Goal: Information Seeking & Learning: Learn about a topic

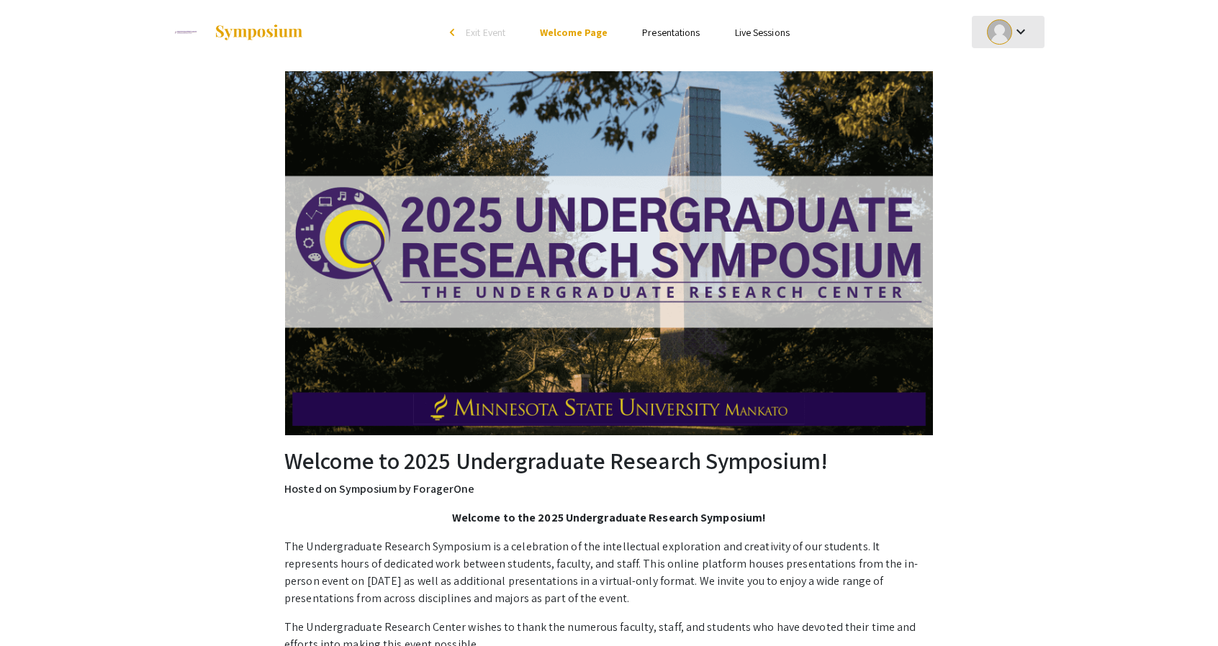
click at [1023, 26] on mat-icon "keyboard_arrow_down" at bounding box center [1020, 31] width 17 height 17
click at [682, 35] on div at bounding box center [609, 323] width 1218 height 646
click at [682, 35] on link "Presentations" at bounding box center [671, 32] width 58 height 13
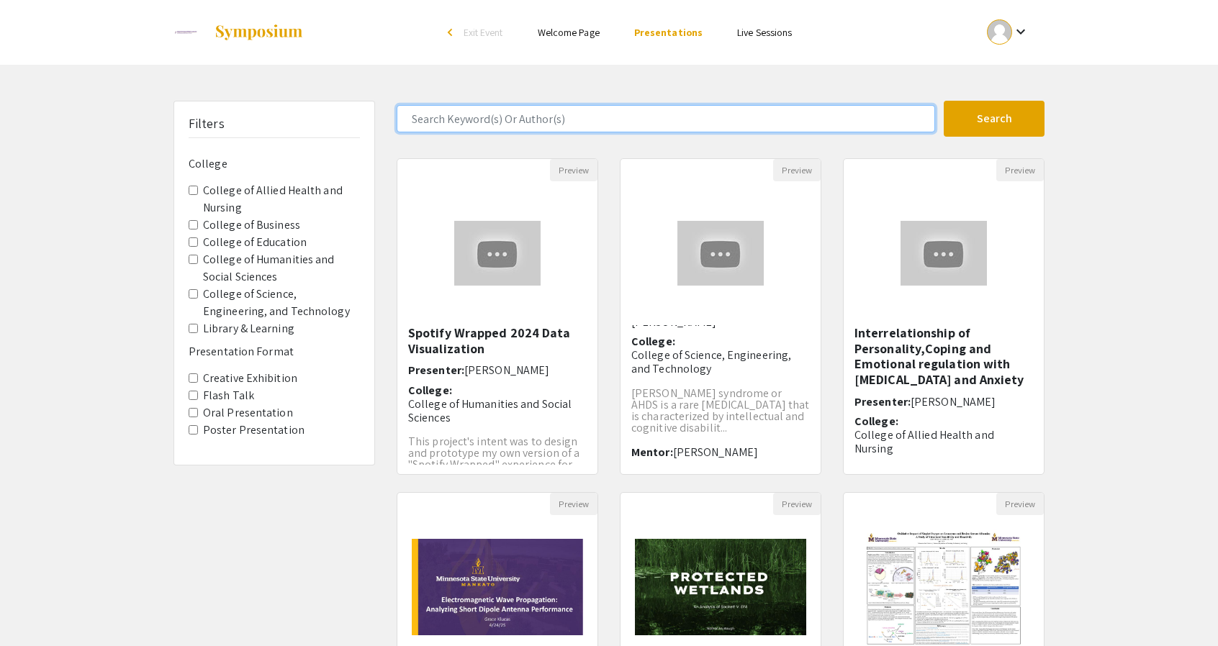
click at [537, 125] on input "Search Keyword(s) Or Author(s)" at bounding box center [666, 118] width 538 height 27
type input "jung"
click at [944, 101] on button "Search" at bounding box center [994, 119] width 101 height 36
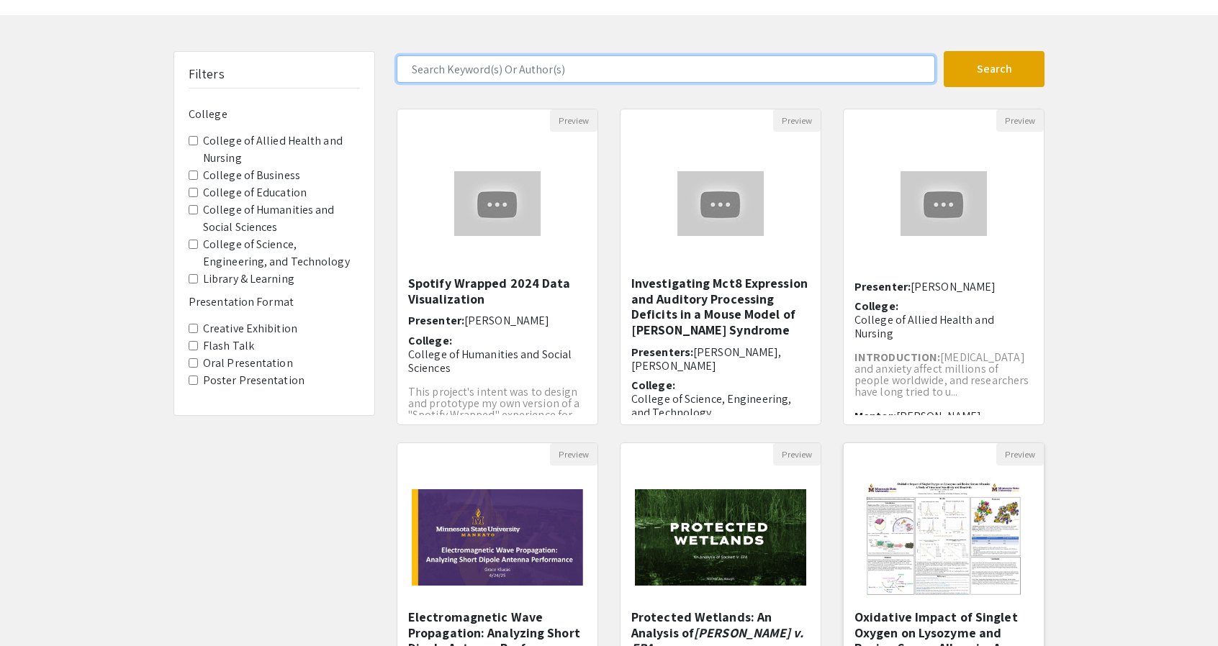
scroll to position [49, 0]
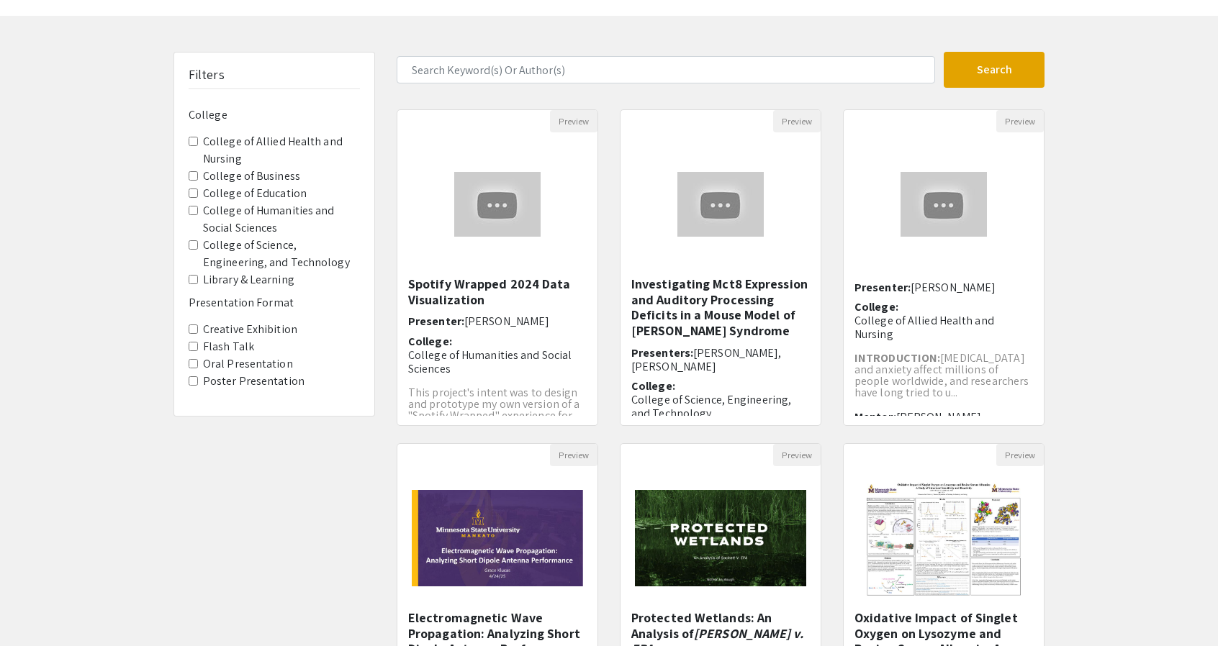
click at [191, 246] on Technology "College of Science, Engineering, and Technology" at bounding box center [193, 244] width 9 height 9
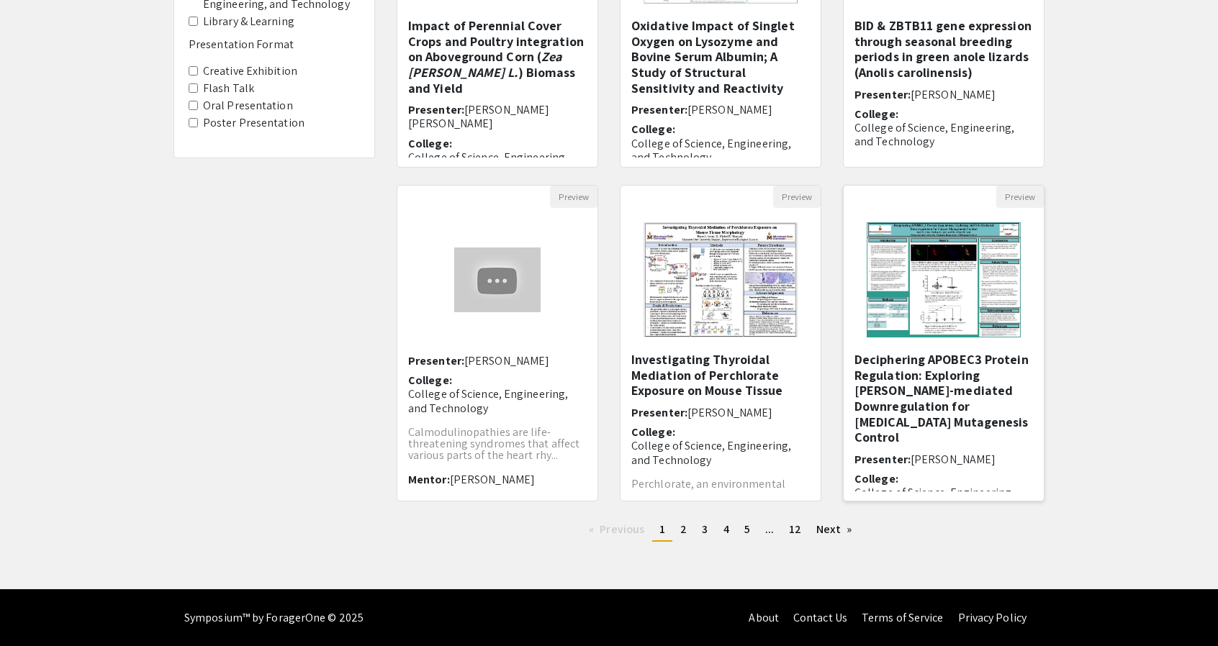
scroll to position [307, 0]
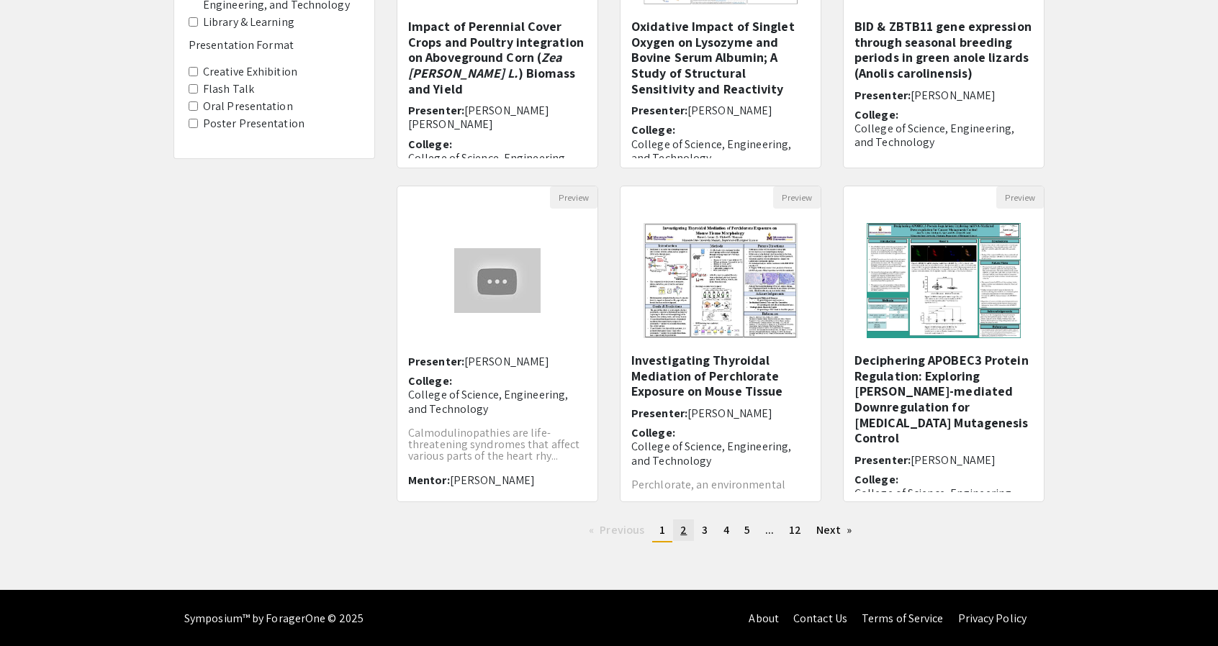
click at [681, 531] on span "2" at bounding box center [683, 530] width 6 height 15
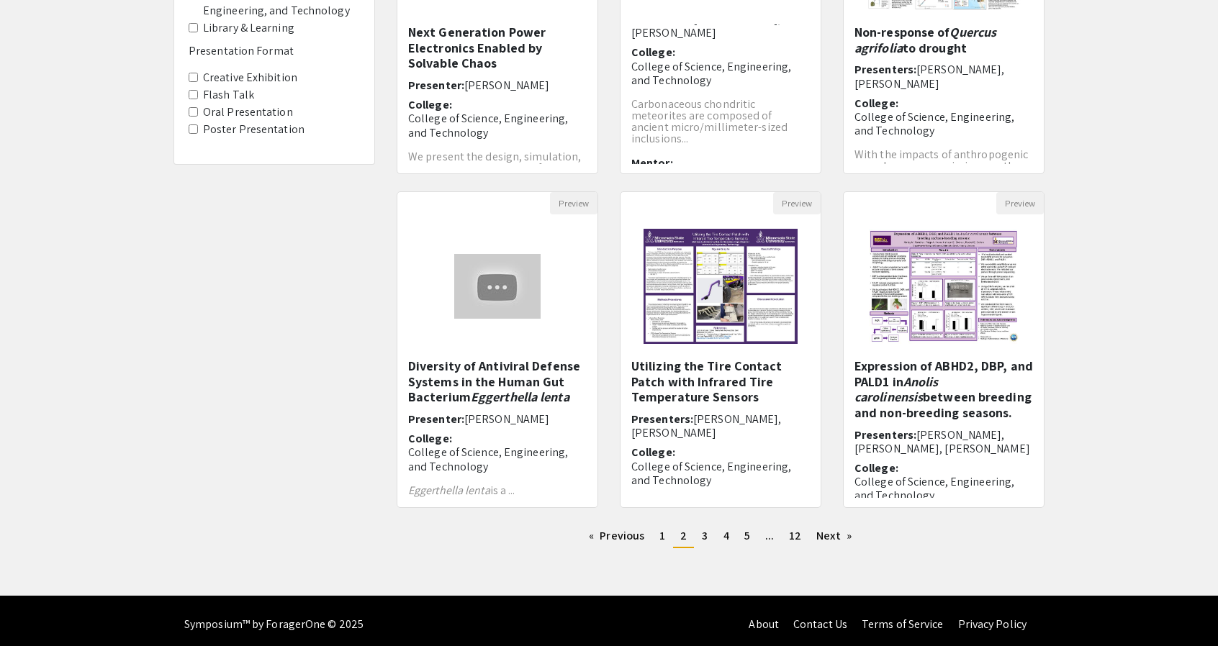
scroll to position [302, 0]
click at [907, 375] on em "Anolis carolinensis" at bounding box center [895, 389] width 83 height 32
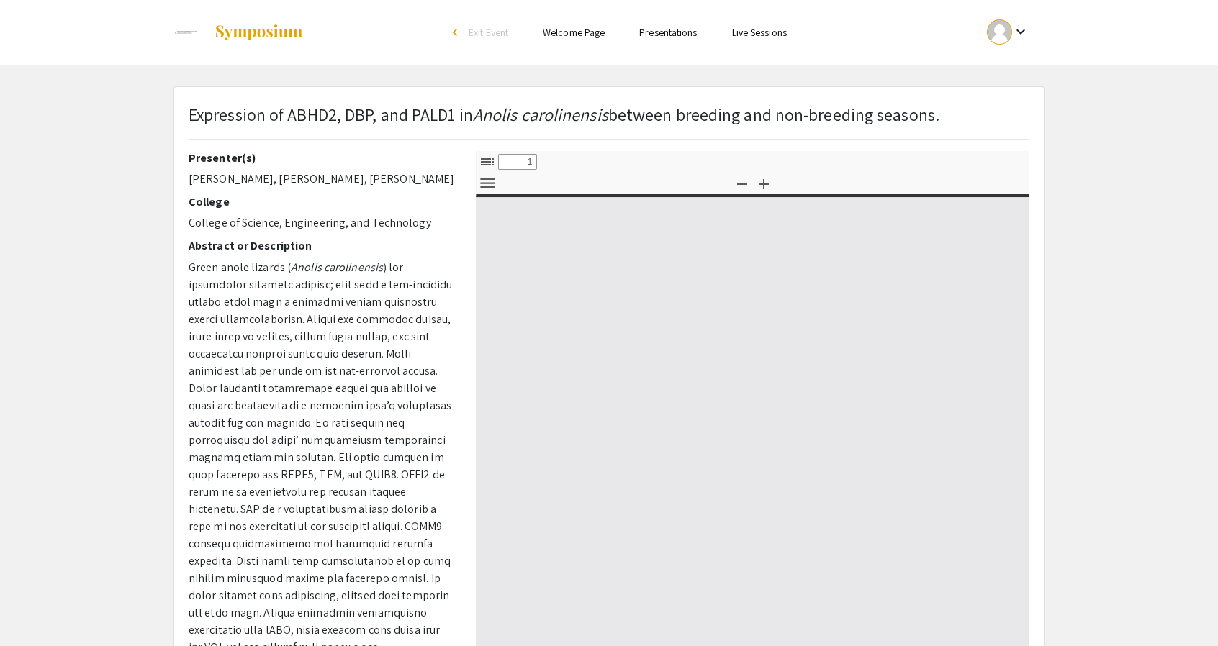
select select "custom"
type input "0"
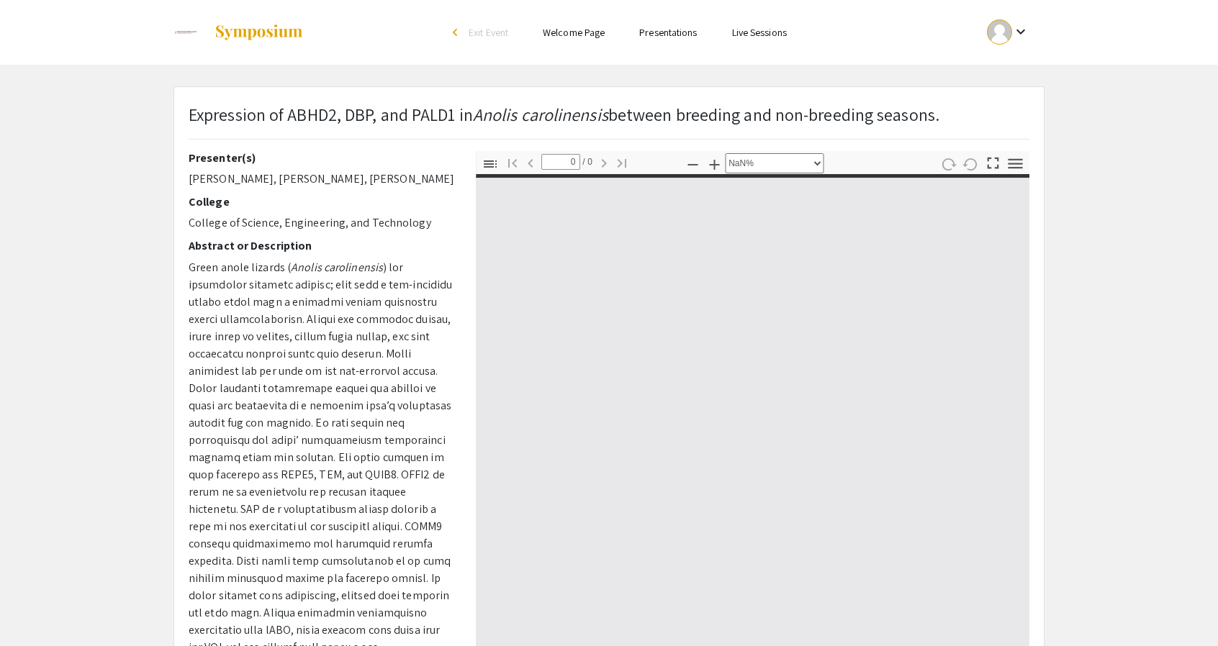
select select "auto"
type input "1"
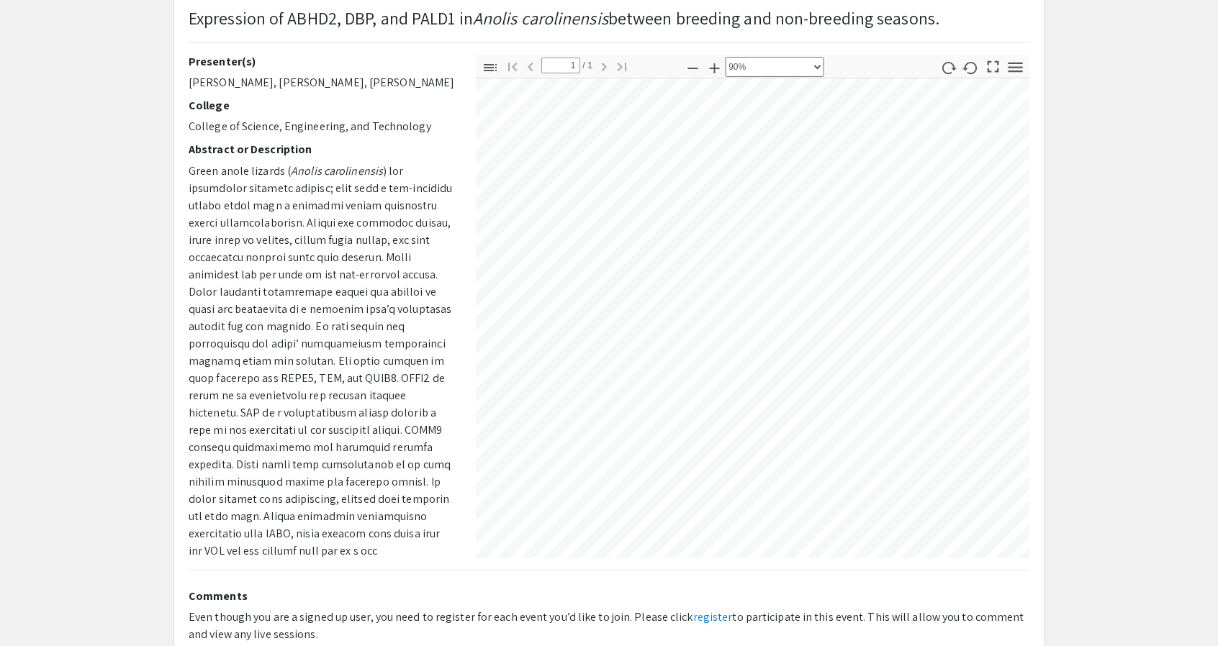
scroll to position [0, 40]
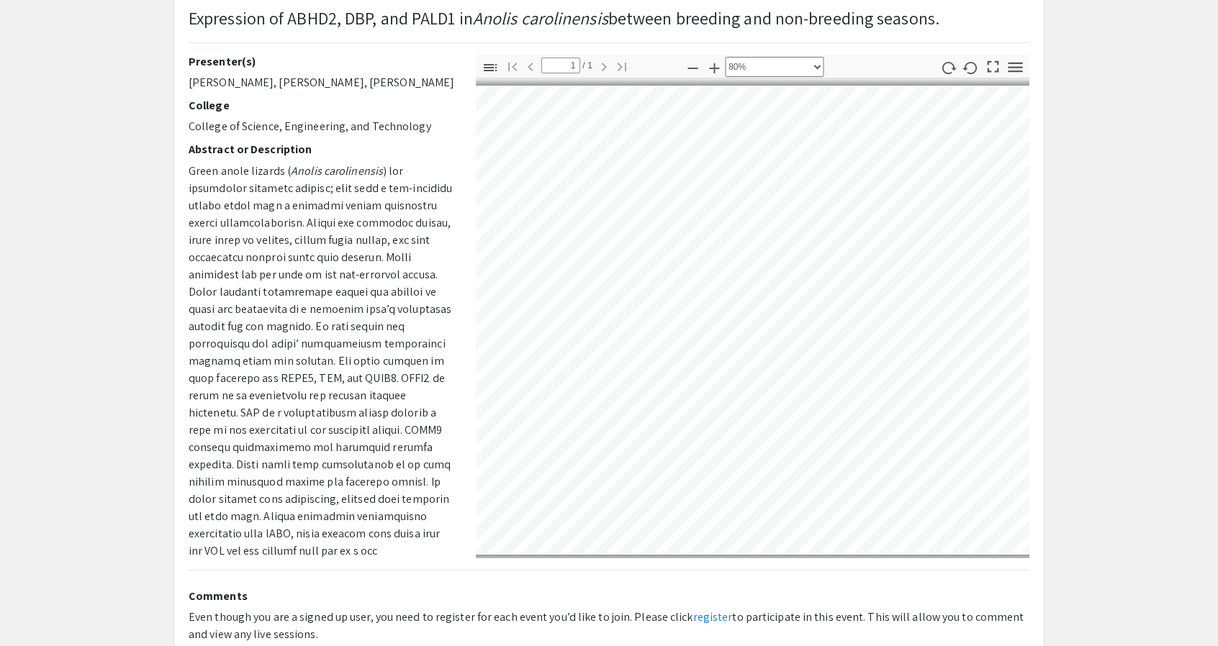
select select "custom"
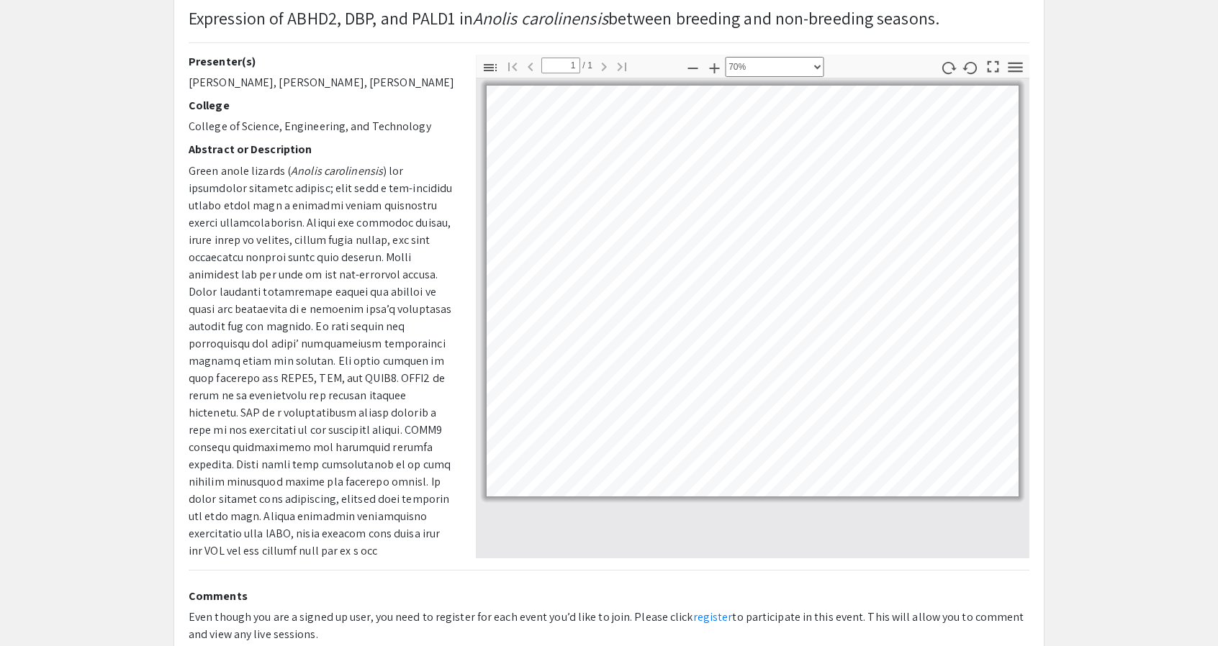
scroll to position [89, 0]
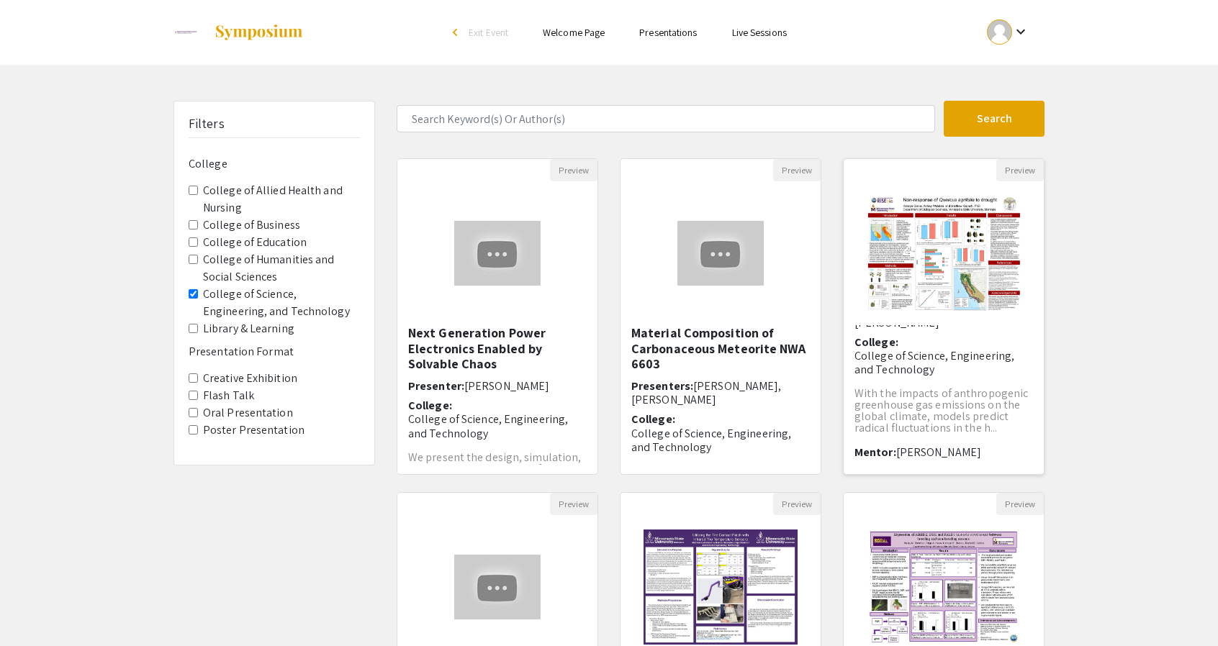
scroll to position [307, 0]
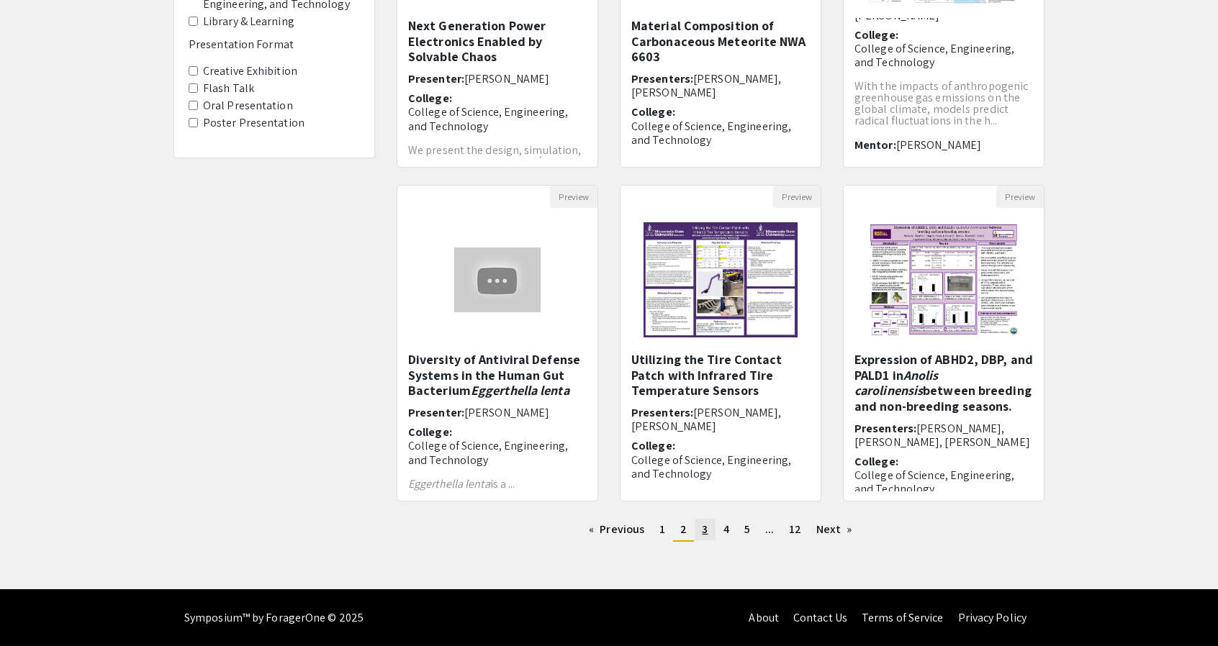
click at [705, 531] on span "3" at bounding box center [705, 529] width 6 height 15
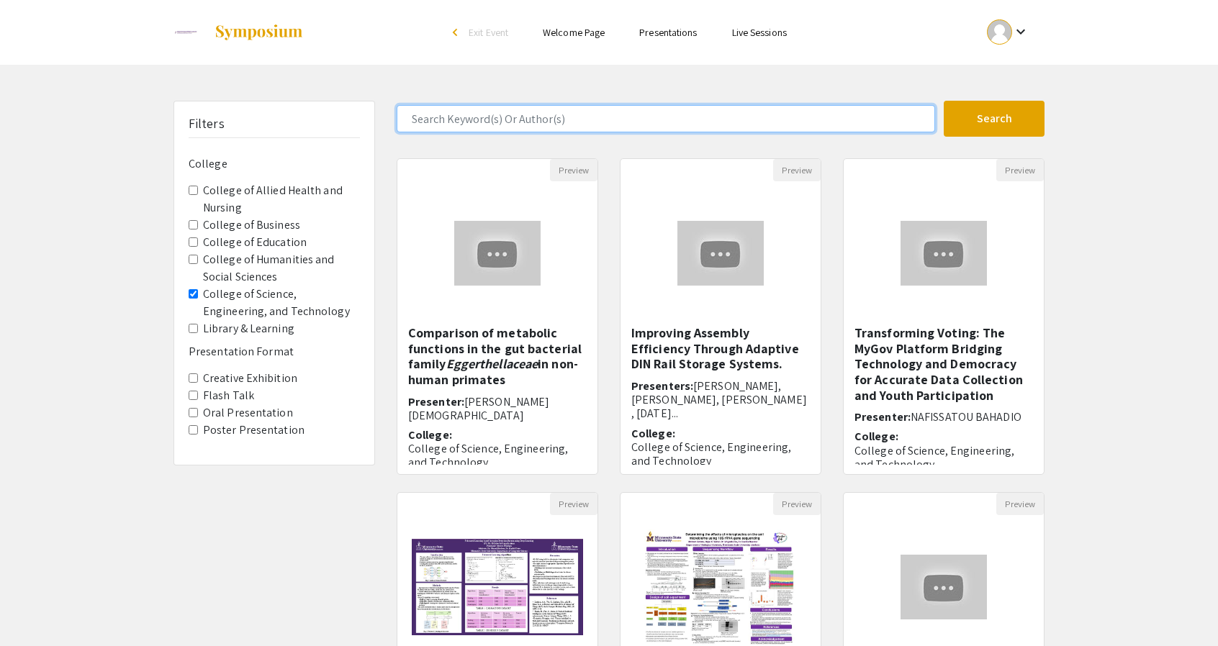
click at [597, 114] on input "Search Keyword(s) Or Author(s)" at bounding box center [666, 118] width 538 height 27
click at [944, 101] on button "Search" at bounding box center [994, 119] width 101 height 36
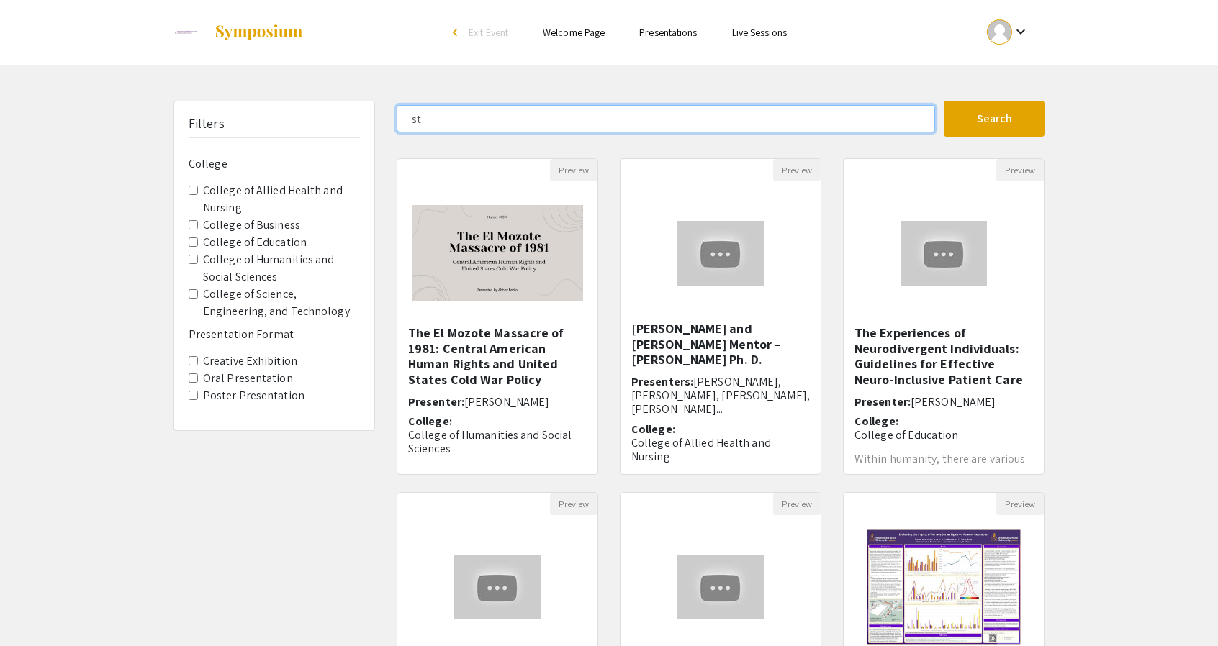
type input "s"
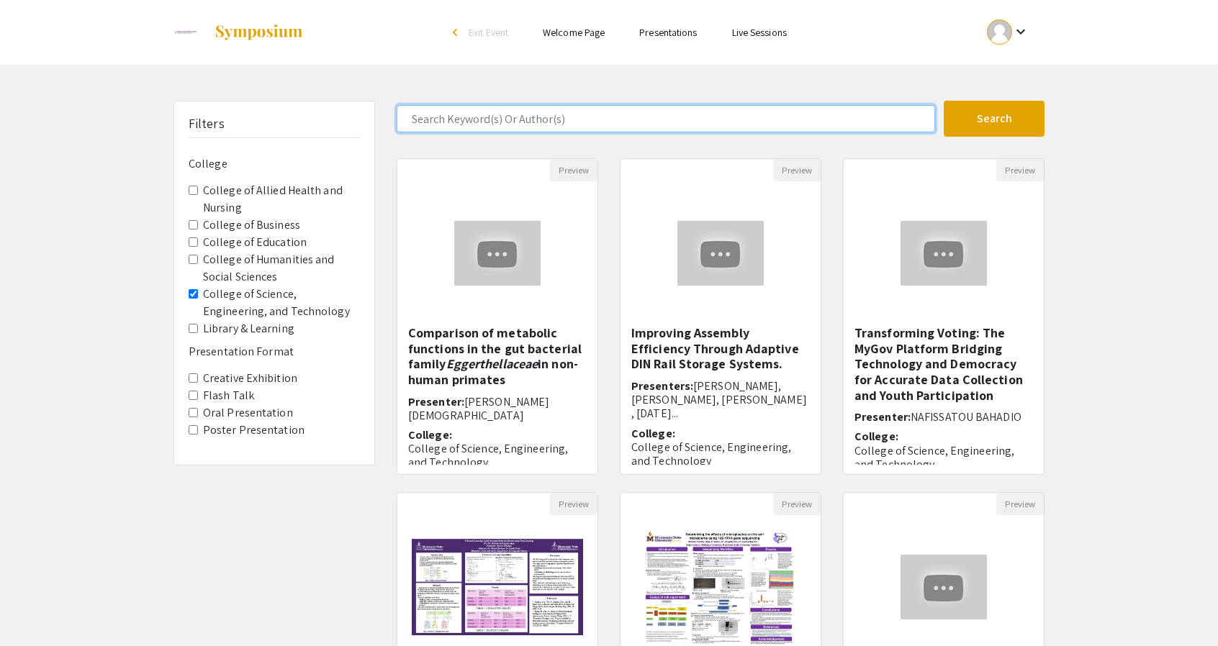
scroll to position [307, 0]
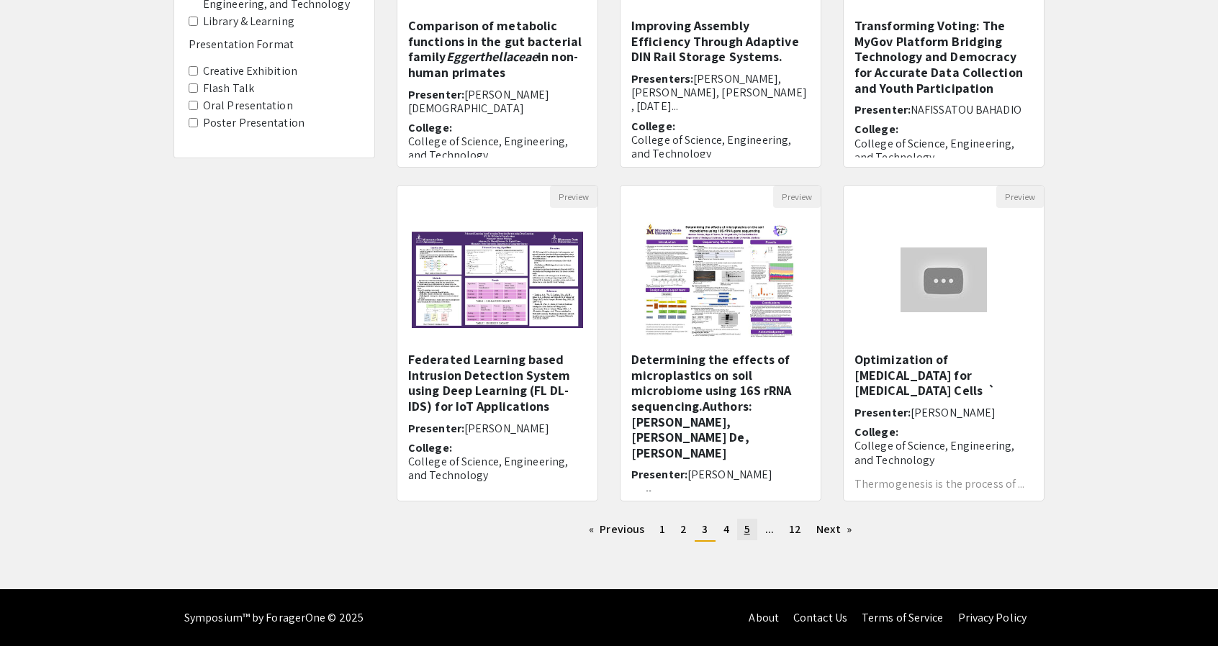
click at [753, 537] on link "page 5" at bounding box center [747, 530] width 20 height 22
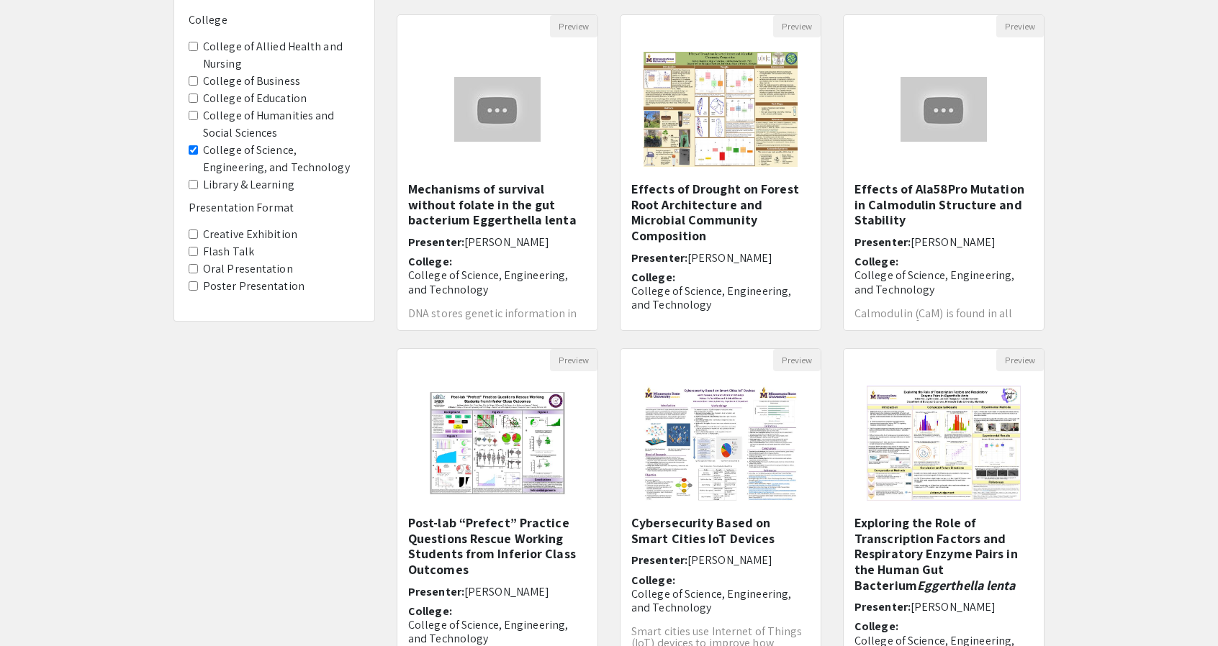
scroll to position [62, 0]
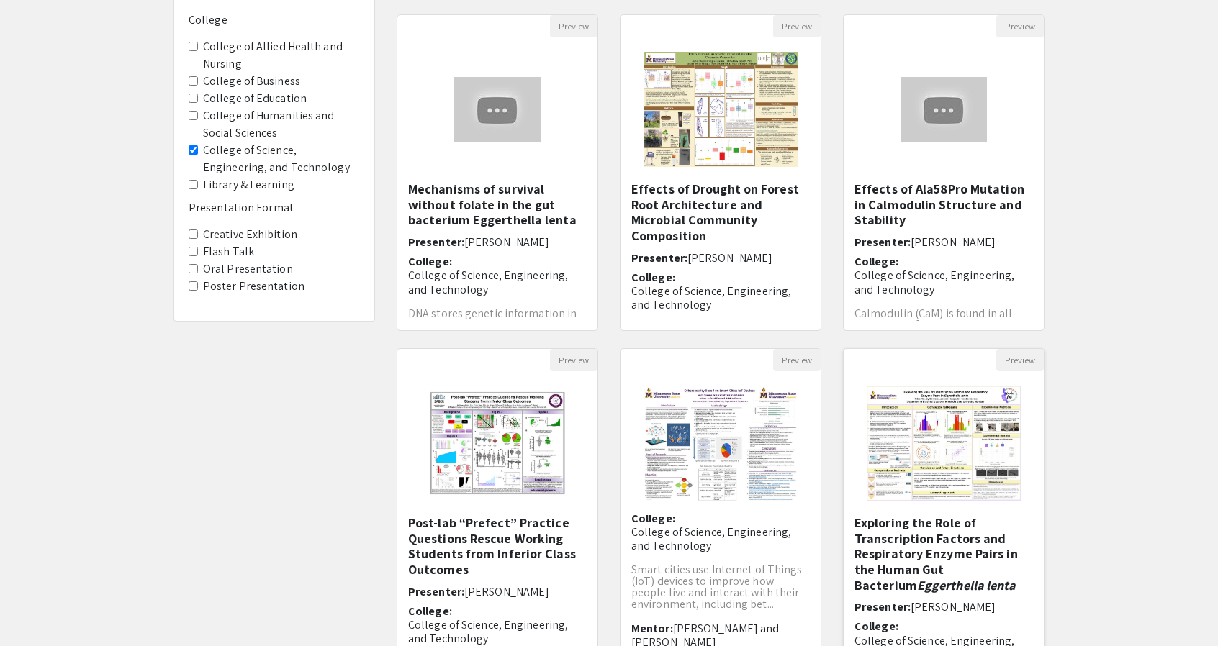
click at [908, 541] on h5 "Exploring the Role of Transcription Factors and Respiratory Enzyme Pairs in the…" at bounding box center [943, 554] width 178 height 78
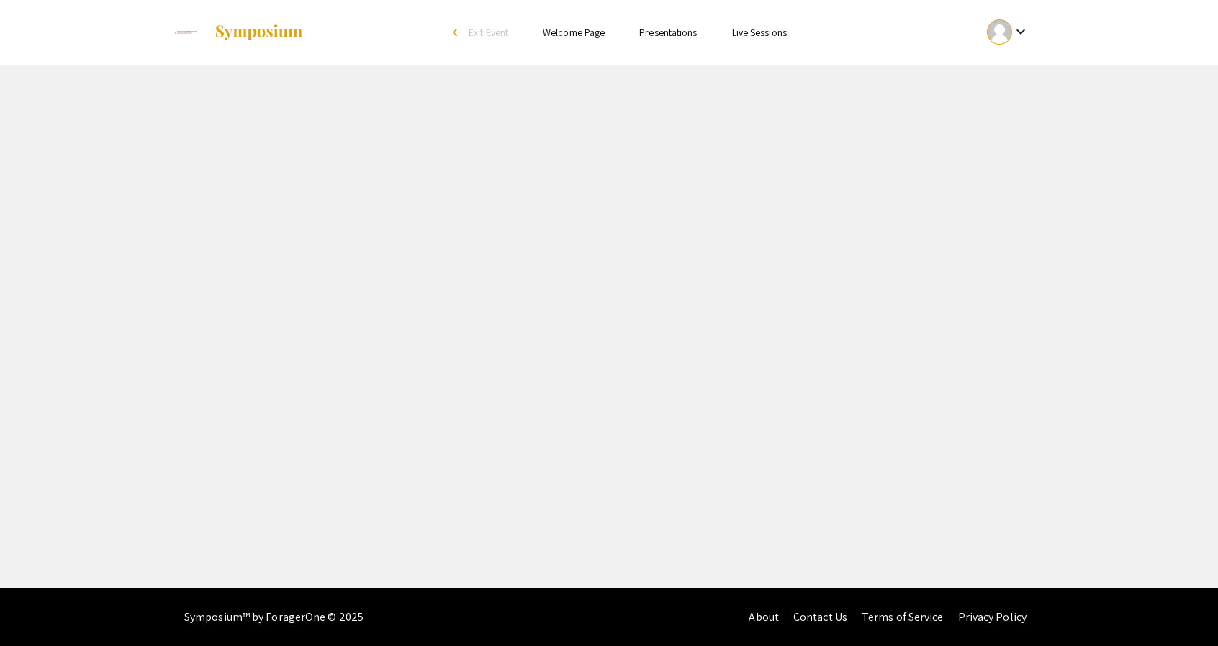
select select "custom"
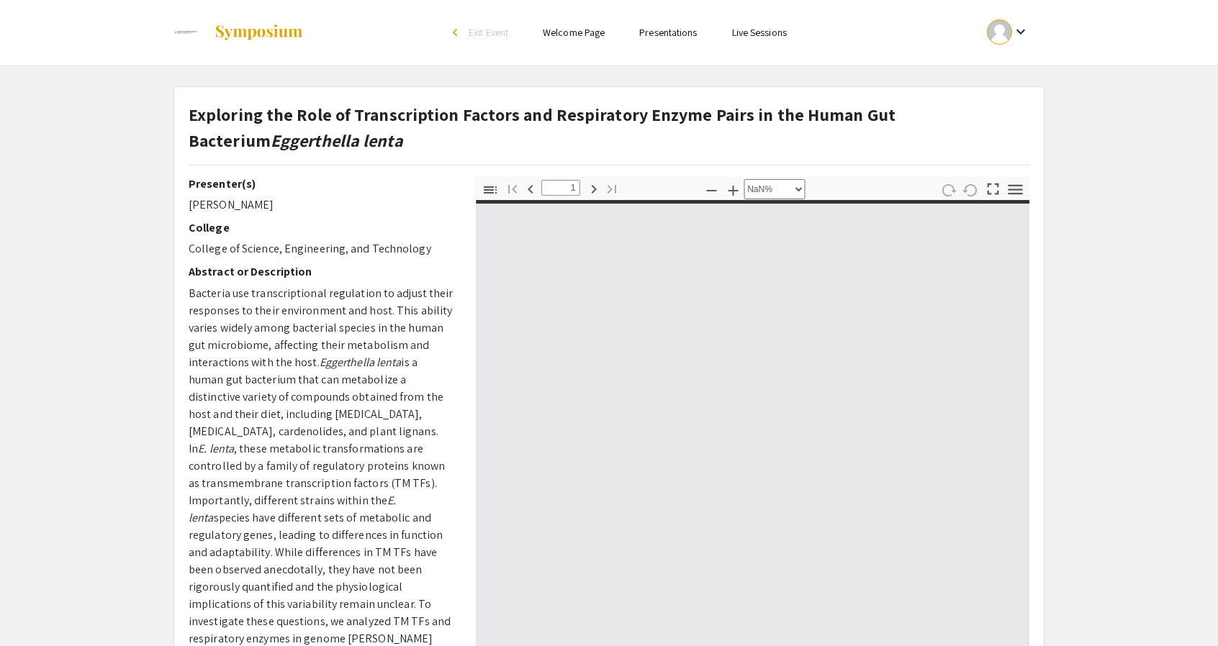
type input "0"
select select "auto"
type input "1"
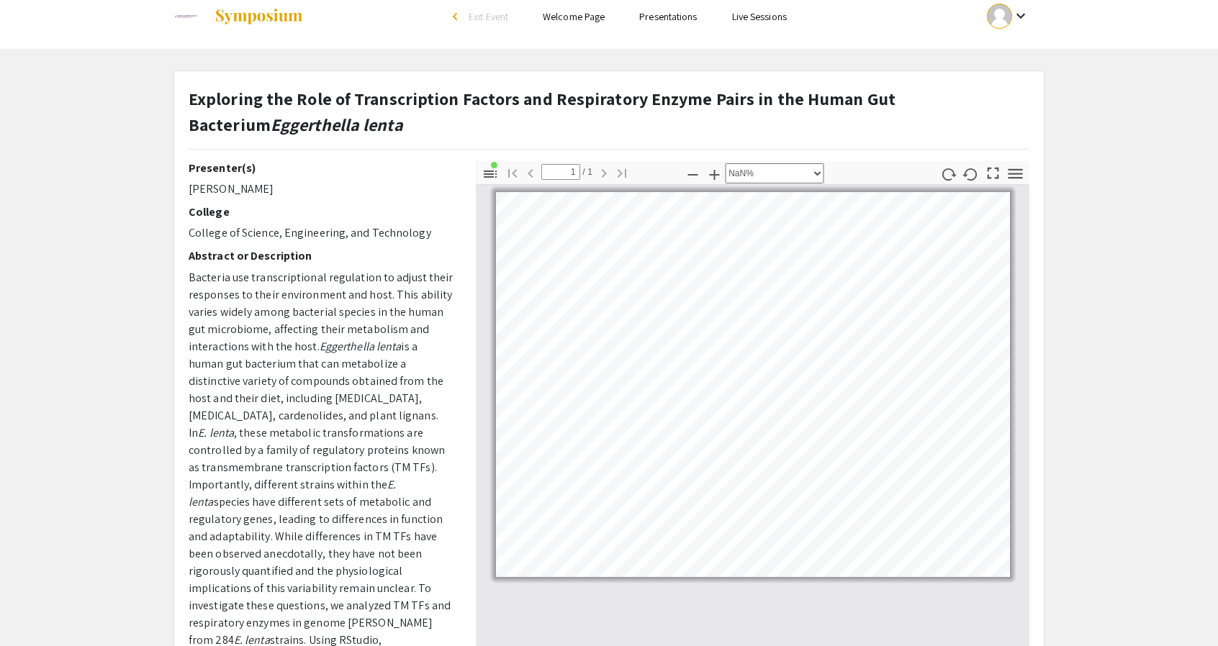
scroll to position [130, 144]
select select "custom"
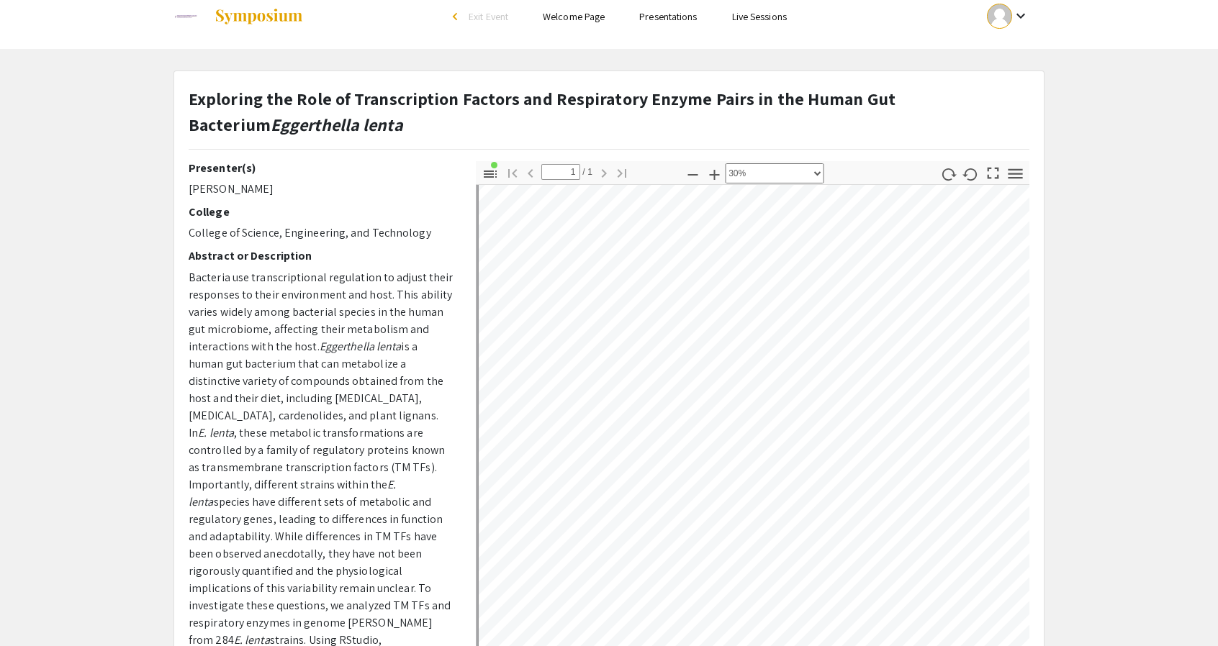
scroll to position [134, 0]
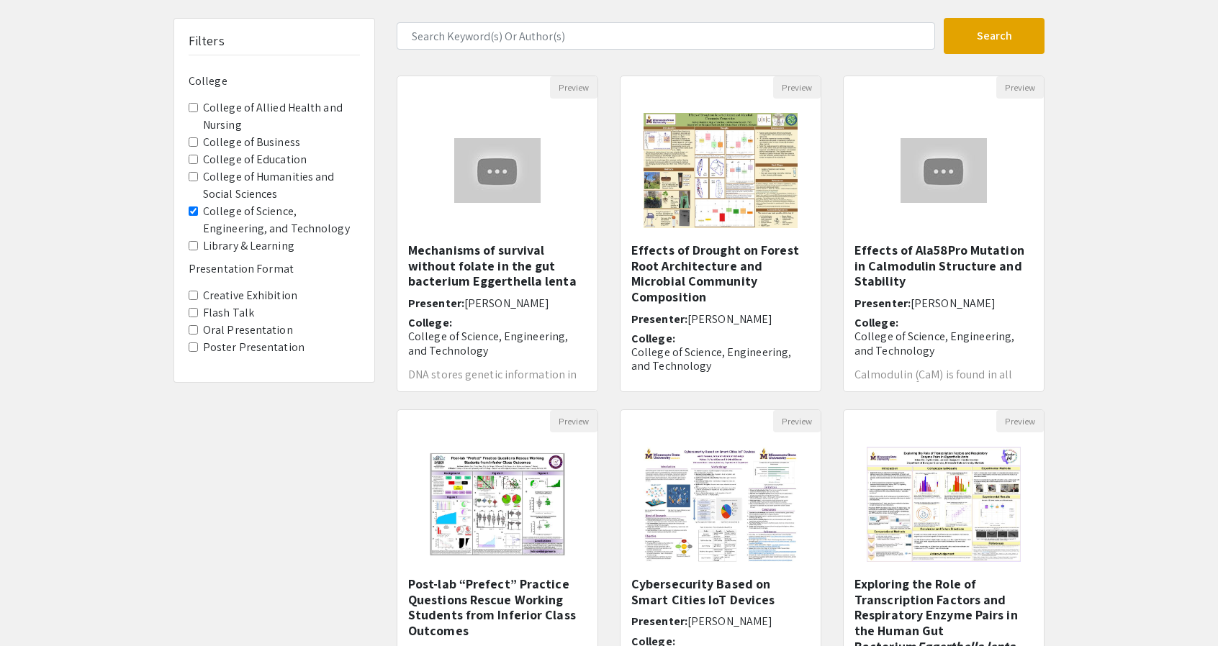
scroll to position [73, 0]
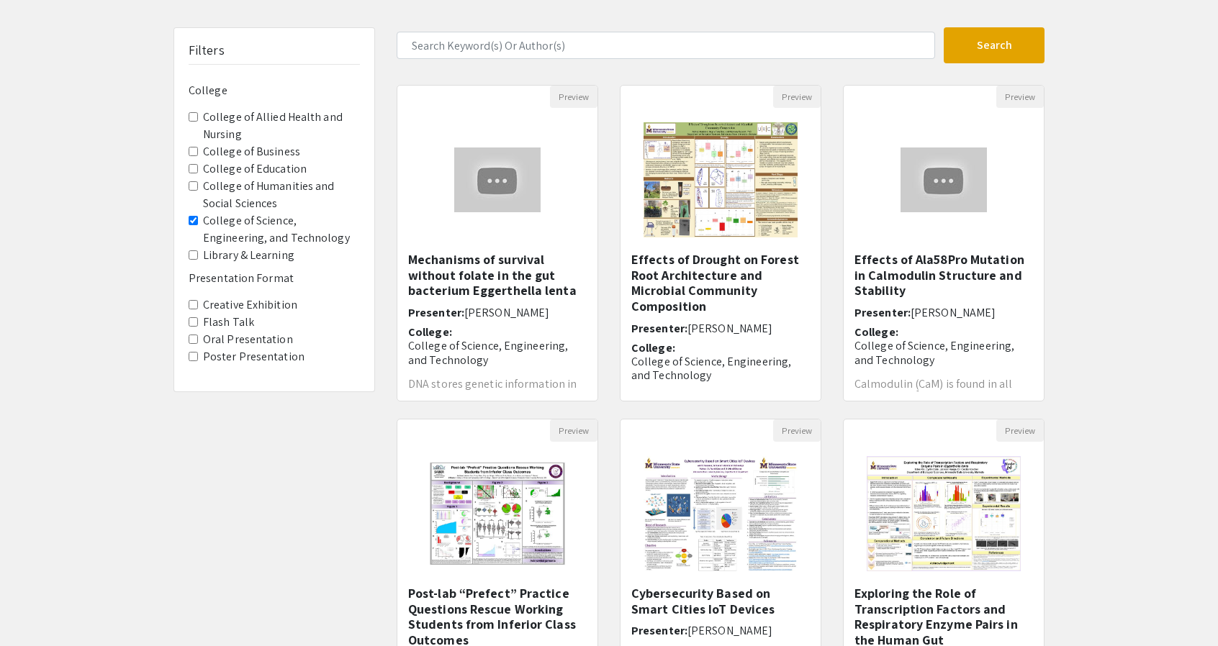
click at [193, 185] on Sciences "College of Humanities and Social Sciences" at bounding box center [193, 185] width 9 height 9
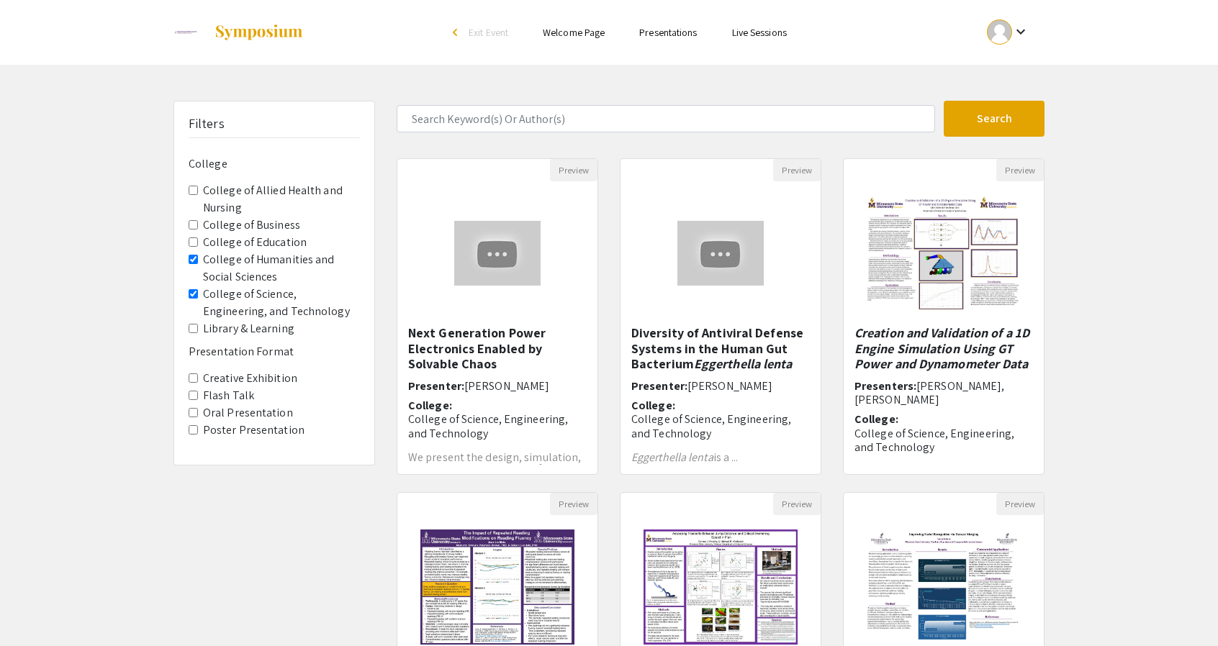
click at [193, 292] on Technology "College of Science, Engineering, and Technology" at bounding box center [193, 293] width 9 height 9
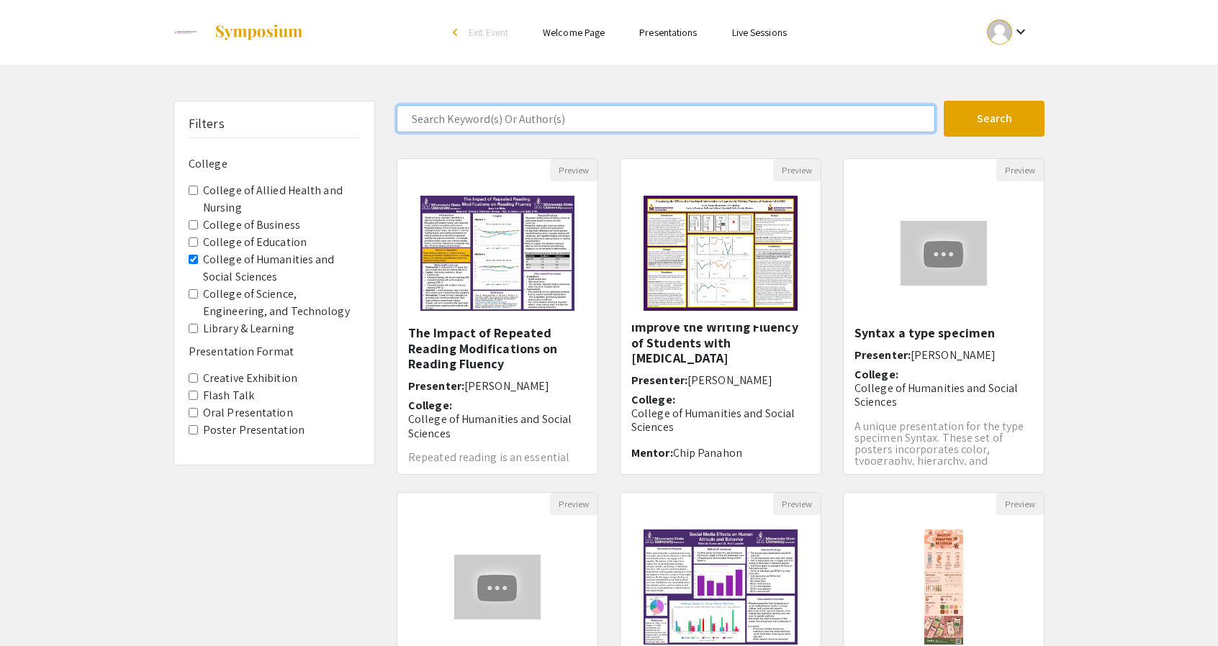
click at [532, 128] on input "Search Keyword(s) Or Author(s)" at bounding box center [666, 118] width 538 height 27
click at [944, 101] on button "Search" at bounding box center [994, 119] width 101 height 36
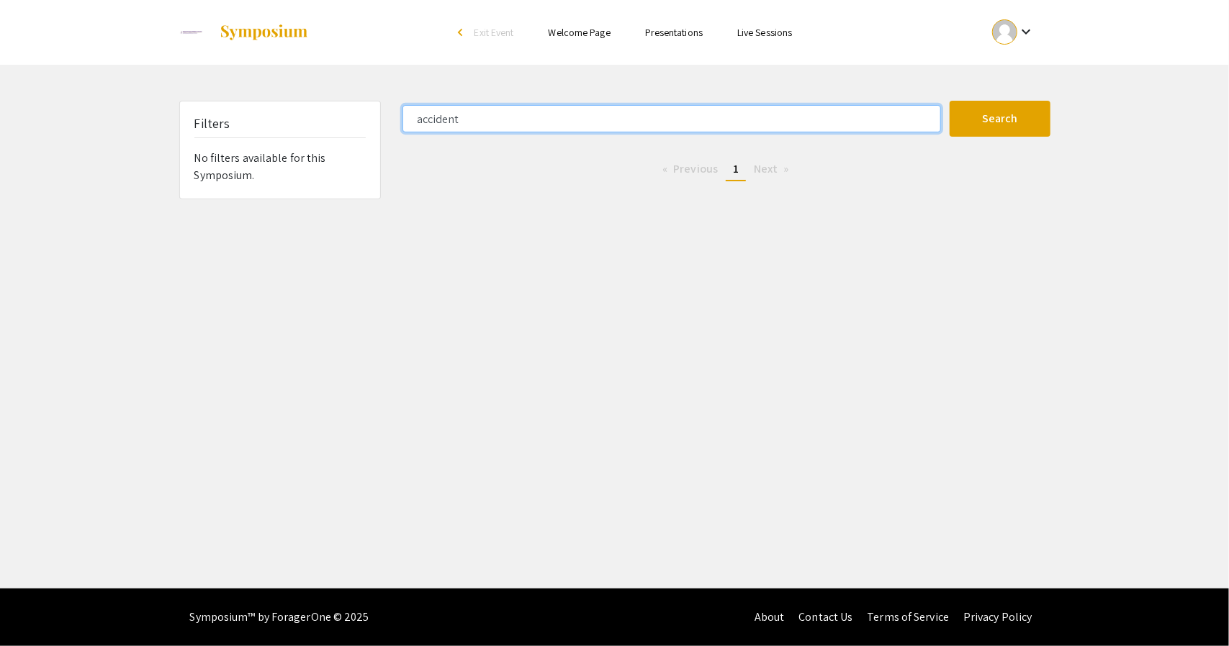
click at [489, 119] on input "accident" at bounding box center [671, 118] width 538 height 27
type input "crime"
click at [949, 101] on button "Search" at bounding box center [999, 119] width 101 height 36
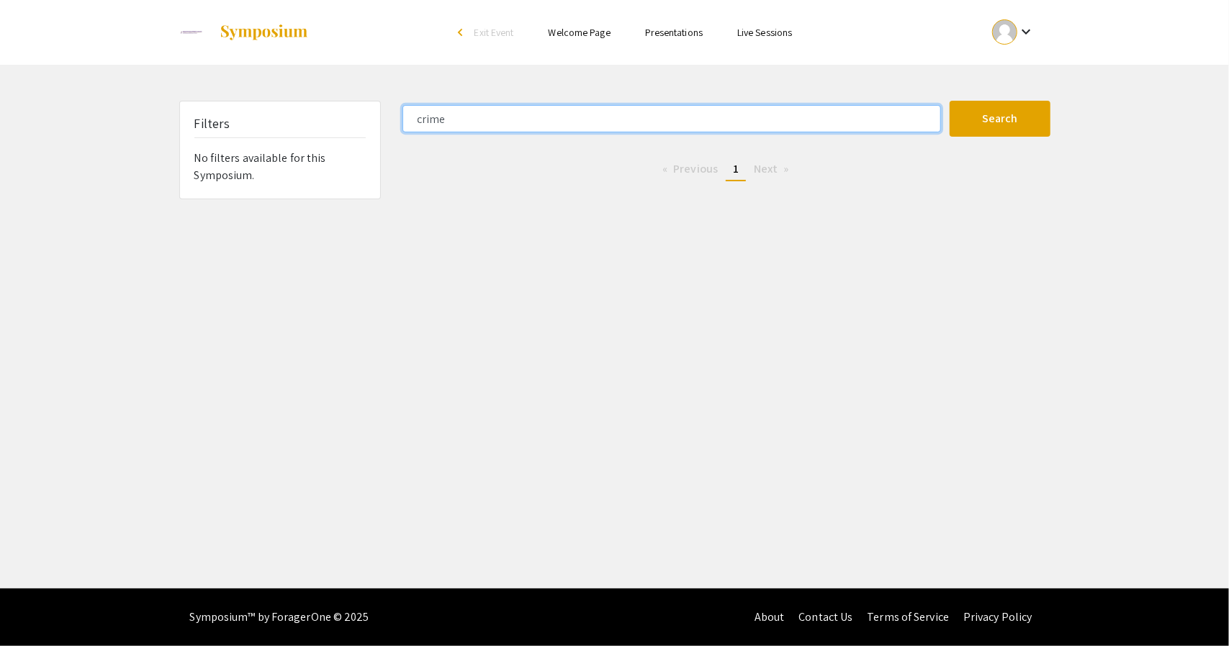
click at [451, 119] on input "crime" at bounding box center [671, 118] width 538 height 27
